Goal: Check status

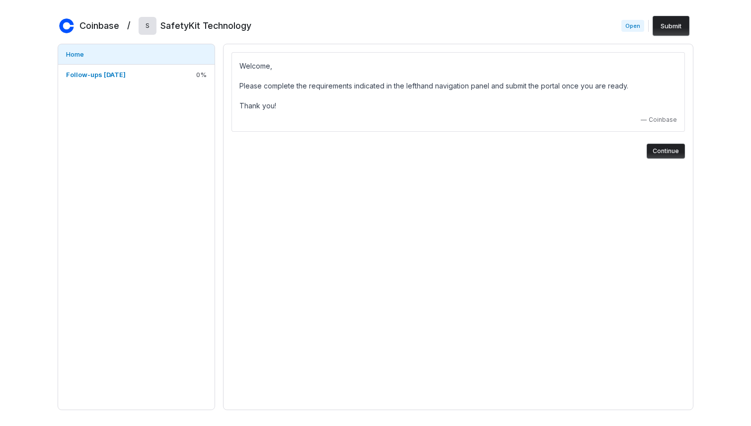
click at [661, 153] on button "Continue" at bounding box center [666, 151] width 38 height 15
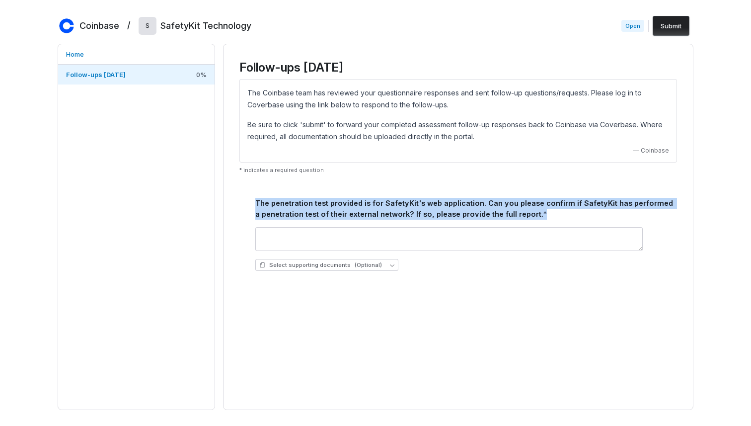
drag, startPoint x: 574, startPoint y: 218, endPoint x: 574, endPoint y: 192, distance: 26.3
click at [574, 192] on div "The penetration test provided is for SafetyKit's web application. Can you pleas…" at bounding box center [458, 232] width 430 height 93
drag, startPoint x: 538, startPoint y: 215, endPoint x: 234, endPoint y: 188, distance: 304.7
click at [234, 187] on div "Follow-ups [DATE] The Coinbase team has reviewed your questionnaire responses a…" at bounding box center [457, 171] width 453 height 238
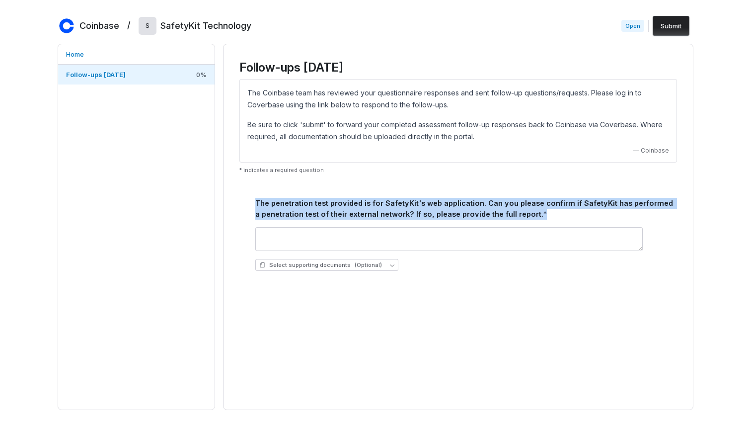
copy div "The penetration test provided is for SafetyKit's web application. Can you pleas…"
